Goal: Task Accomplishment & Management: Complete application form

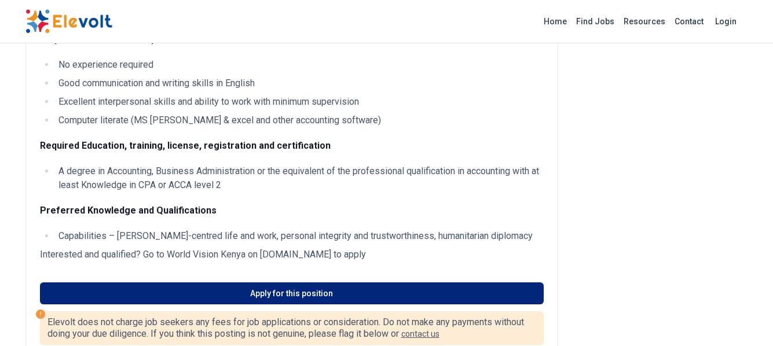
click at [322, 304] on link "Apply for this position" at bounding box center [291, 293] width 503 height 22
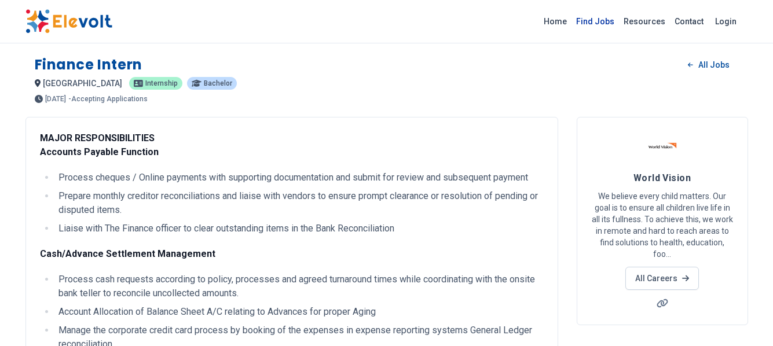
click at [605, 24] on link "Find Jobs" at bounding box center [594, 21] width 47 height 19
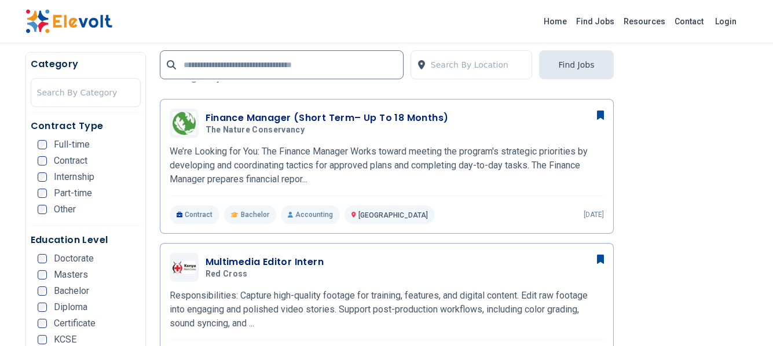
scroll to position [309, 0]
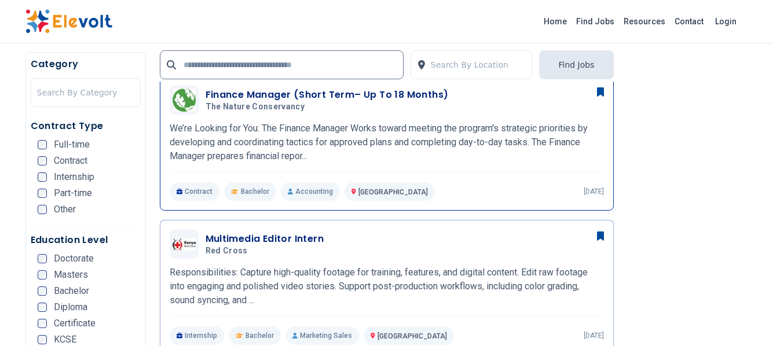
click at [282, 92] on h3 "Finance Manager (Short Term– Up To 18 Months)" at bounding box center [326, 95] width 243 height 14
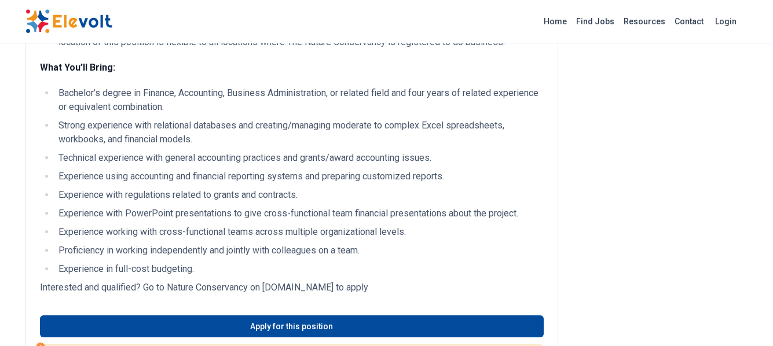
scroll to position [463, 0]
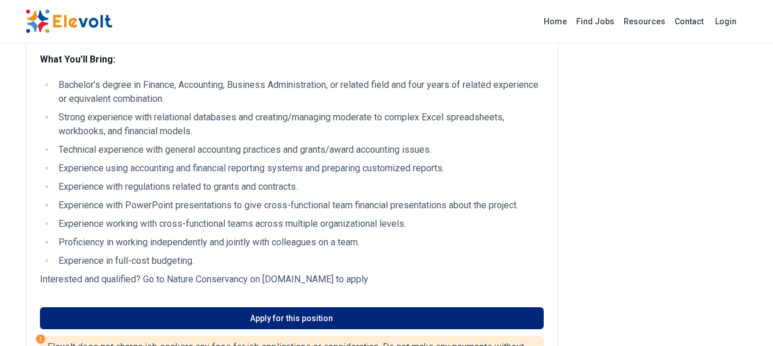
click at [299, 307] on link "Apply for this position" at bounding box center [291, 318] width 503 height 22
